Goal: Information Seeking & Learning: Compare options

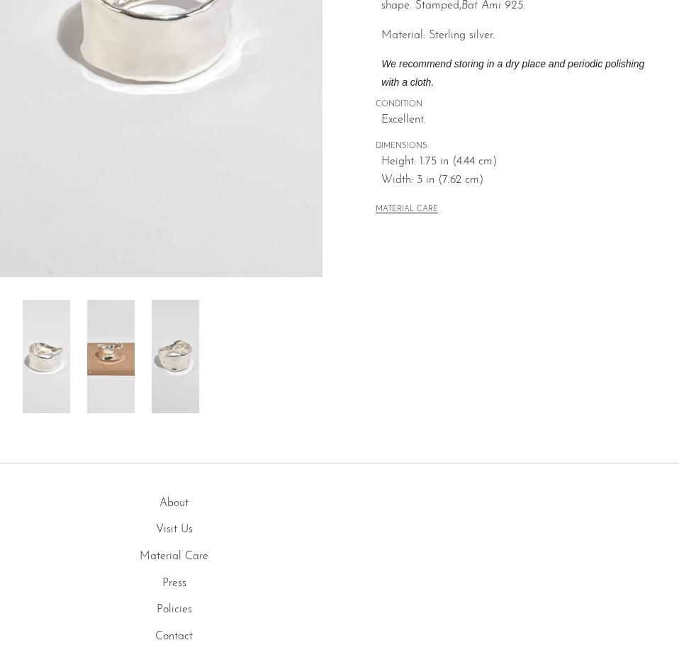
scroll to position [355, 0]
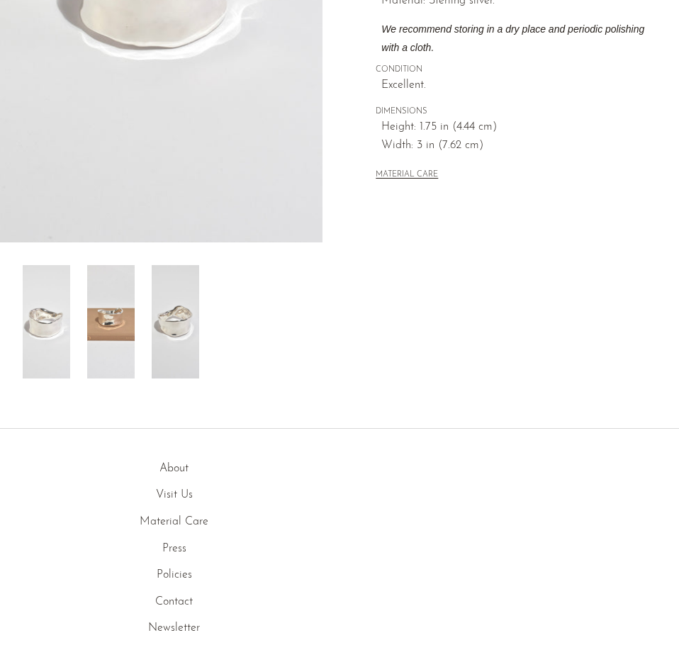
drag, startPoint x: 121, startPoint y: 358, endPoint x: 132, endPoint y: 357, distance: 11.4
click at [121, 358] on img at bounding box center [111, 321] width 48 height 113
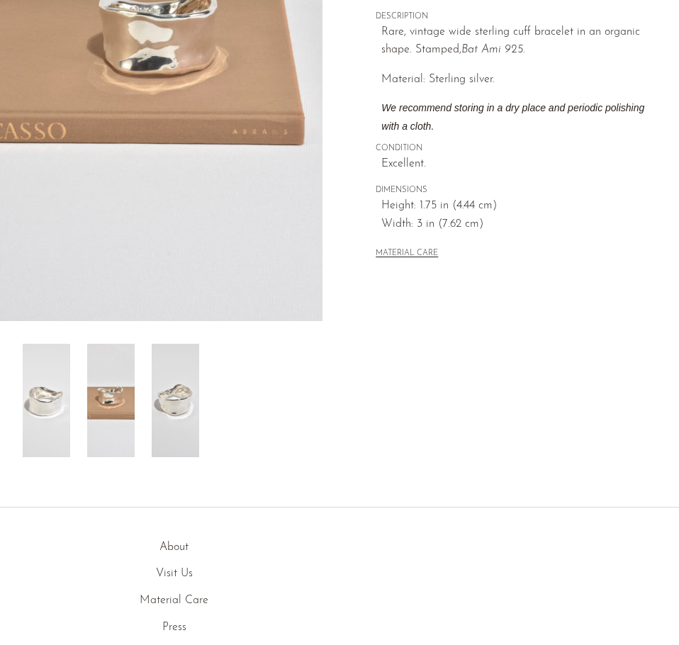
scroll to position [71, 0]
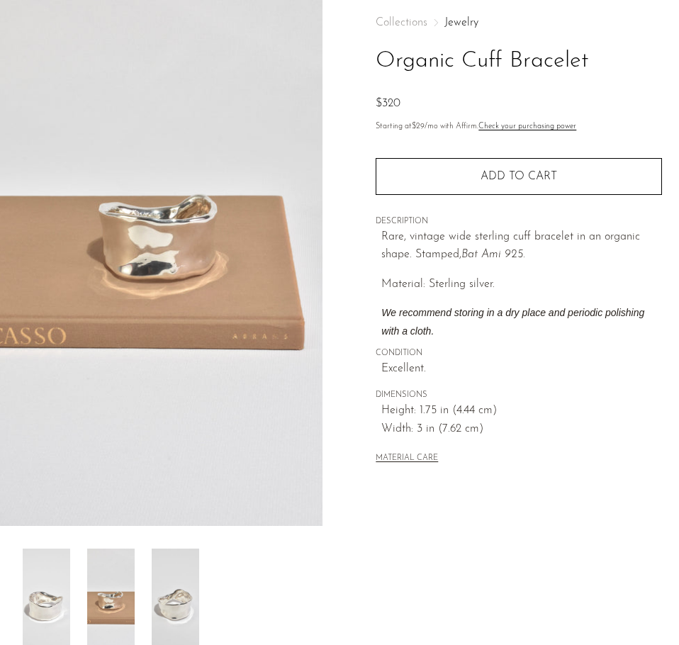
click at [189, 585] on img at bounding box center [176, 605] width 48 height 113
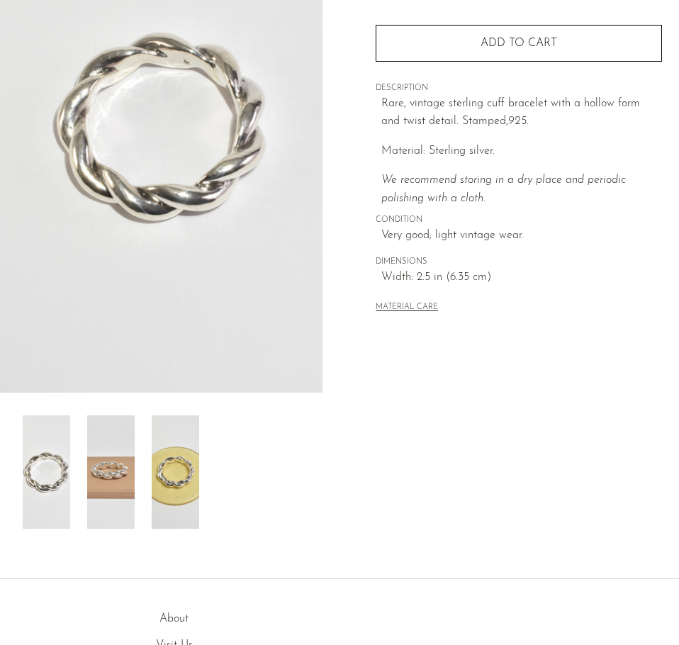
scroll to position [213, 0]
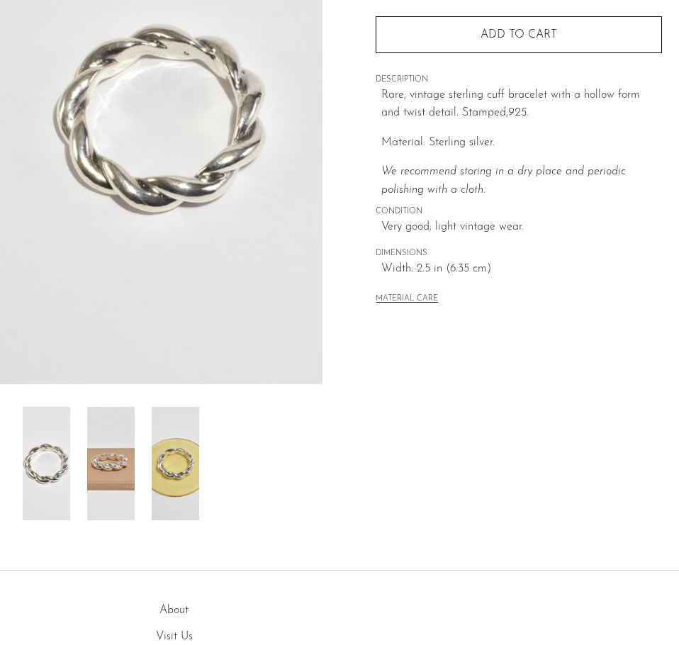
click at [135, 480] on div at bounding box center [161, 463] width 277 height 113
click at [116, 483] on img at bounding box center [111, 463] width 48 height 113
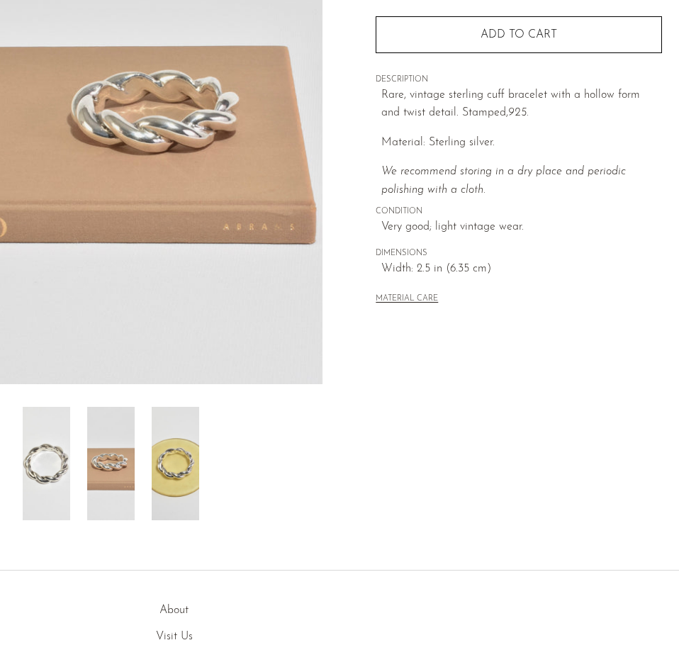
click at [165, 485] on img at bounding box center [176, 463] width 48 height 113
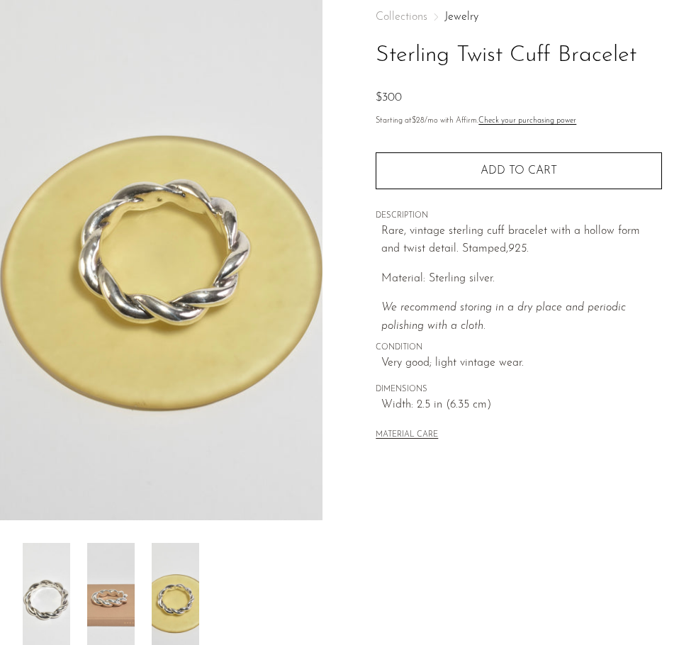
scroll to position [71, 0]
